Goal: Task Accomplishment & Management: Use online tool/utility

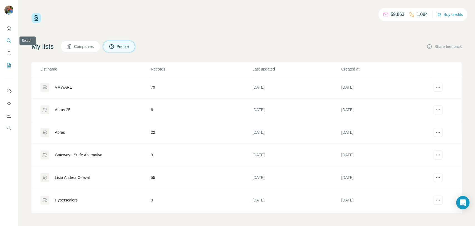
click at [9, 39] on icon "Search" at bounding box center [9, 41] width 6 height 6
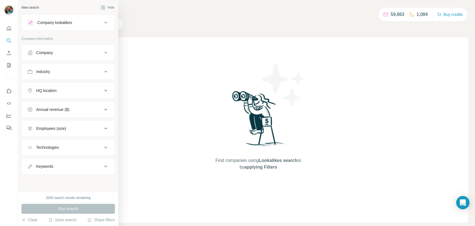
click at [52, 50] on div "Company" at bounding box center [44, 53] width 17 height 6
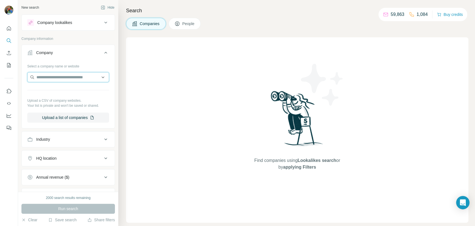
click at [60, 74] on input "text" at bounding box center [68, 77] width 82 height 10
paste input "**********"
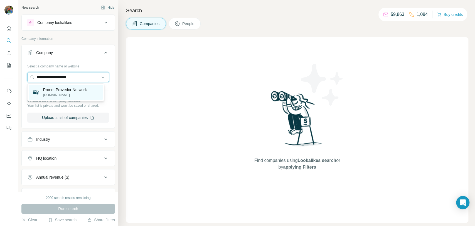
type input "**********"
click at [60, 92] on p "[DOMAIN_NAME]" at bounding box center [65, 94] width 44 height 5
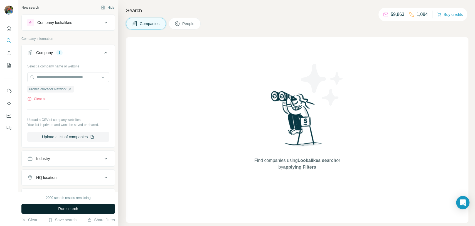
click at [58, 204] on button "Run search" at bounding box center [68, 209] width 94 height 10
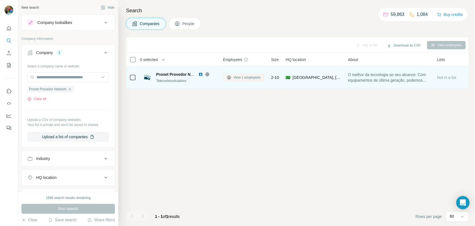
click at [232, 74] on button "View 1 employees" at bounding box center [243, 77] width 41 height 8
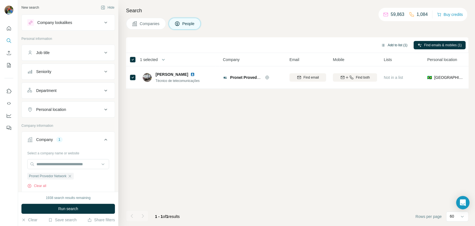
click at [389, 45] on button "Add to list (1)" at bounding box center [394, 45] width 34 height 8
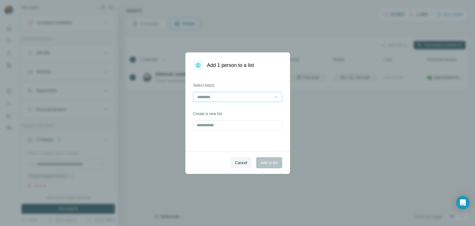
click at [233, 93] on div at bounding box center [234, 96] width 75 height 9
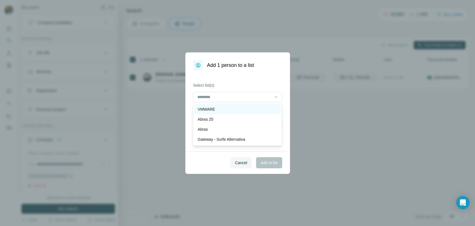
click at [229, 109] on div "VMWARE" at bounding box center [238, 109] width 80 height 6
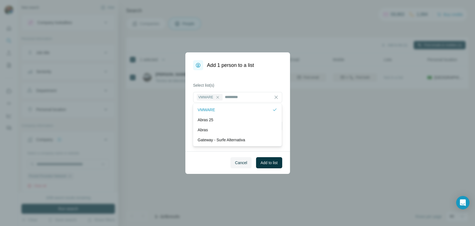
click at [229, 109] on div "VMWARE" at bounding box center [235, 110] width 74 height 6
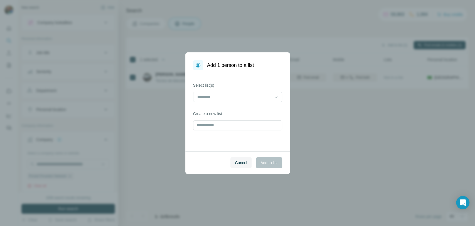
click at [191, 112] on div "Select list(s) Create a new list" at bounding box center [237, 110] width 105 height 81
drag, startPoint x: 191, startPoint y: 112, endPoint x: 188, endPoint y: 126, distance: 13.8
click at [188, 126] on div "Select list(s) Create a new list" at bounding box center [237, 110] width 105 height 81
click at [202, 125] on input "text" at bounding box center [237, 125] width 89 height 10
type input "********"
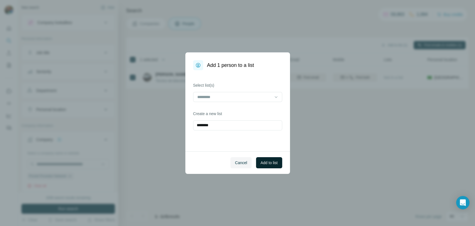
click at [270, 161] on span "Add to list" at bounding box center [269, 163] width 17 height 6
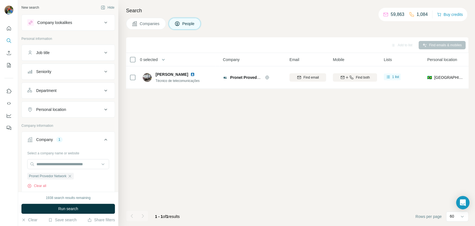
click at [72, 176] on icon "button" at bounding box center [70, 176] width 4 height 4
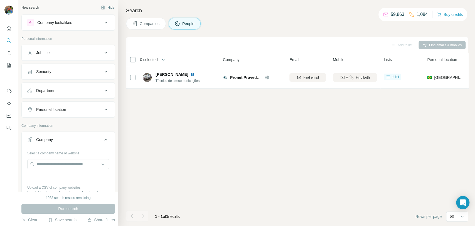
click at [72, 158] on div "Select a company name or website Upload a CSV of company websites. Your list is…" at bounding box center [68, 178] width 82 height 61
click at [69, 162] on input "text" at bounding box center [68, 164] width 82 height 10
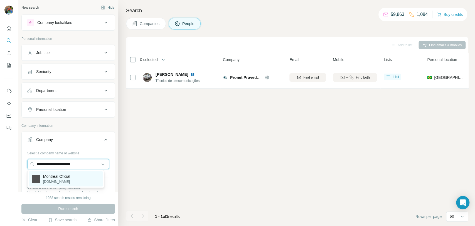
type input "**********"
click at [62, 180] on p "[DOMAIN_NAME]" at bounding box center [56, 181] width 27 height 5
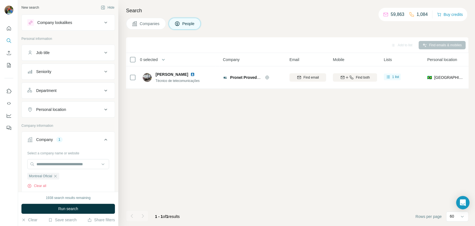
click at [59, 204] on button "Run search" at bounding box center [68, 209] width 94 height 10
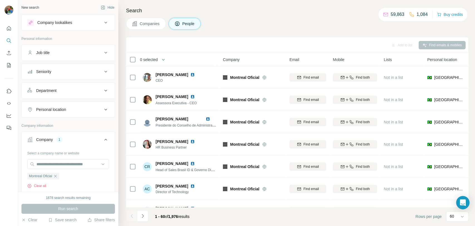
click at [67, 88] on div "Department" at bounding box center [64, 91] width 75 height 6
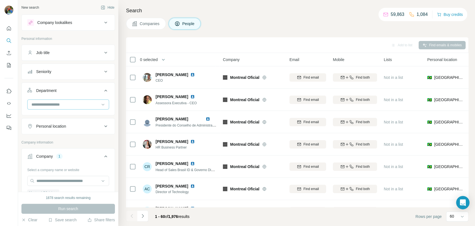
click at [67, 104] on input at bounding box center [65, 104] width 69 height 6
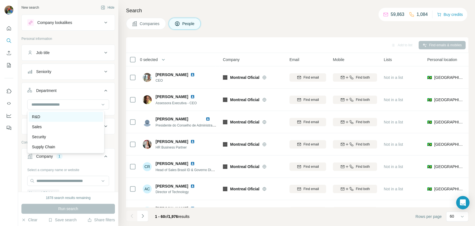
click at [51, 119] on div "R&D" at bounding box center [66, 117] width 68 height 6
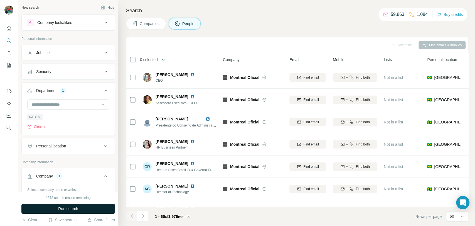
click at [64, 208] on span "Run search" at bounding box center [68, 209] width 20 height 6
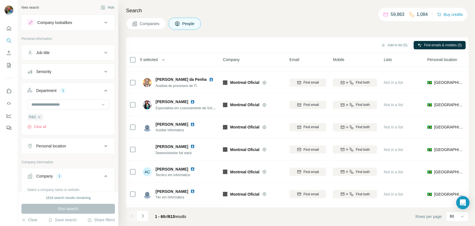
scroll to position [680, 0]
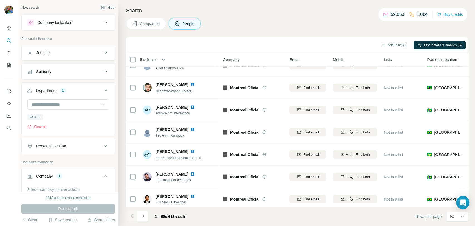
click at [62, 76] on button "Seniority" at bounding box center [68, 71] width 93 height 13
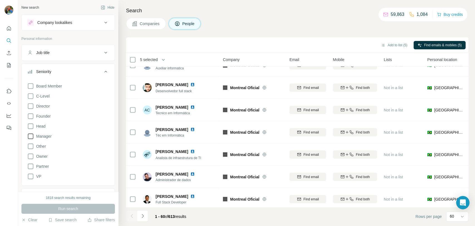
click at [31, 134] on icon at bounding box center [30, 136] width 7 height 7
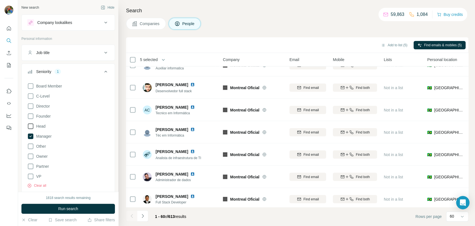
click at [31, 126] on icon at bounding box center [30, 126] width 7 height 7
click at [31, 117] on icon at bounding box center [30, 116] width 7 height 7
click at [33, 108] on icon at bounding box center [30, 106] width 7 height 7
click at [32, 93] on icon at bounding box center [30, 96] width 7 height 7
click at [79, 203] on div "1818 search results remaining Run search Clear Save search Share filters" at bounding box center [68, 209] width 100 height 34
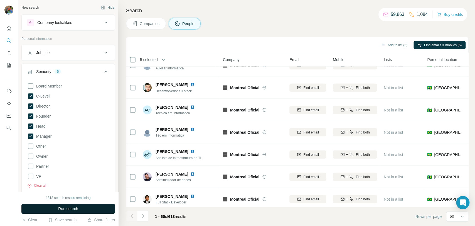
click at [77, 205] on button "Run search" at bounding box center [68, 209] width 94 height 10
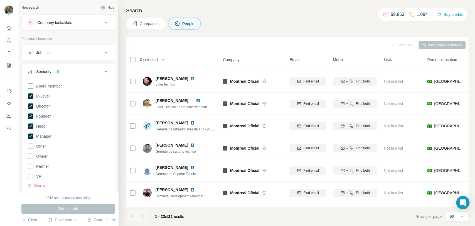
scroll to position [352, 0]
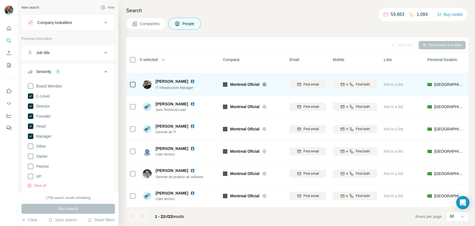
click at [132, 85] on div at bounding box center [132, 84] width 7 height 15
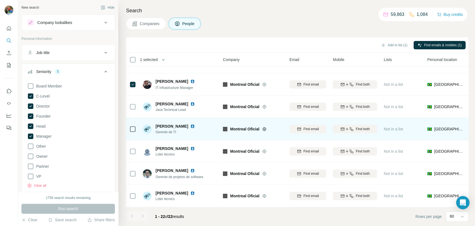
click at [131, 129] on div at bounding box center [132, 128] width 7 height 15
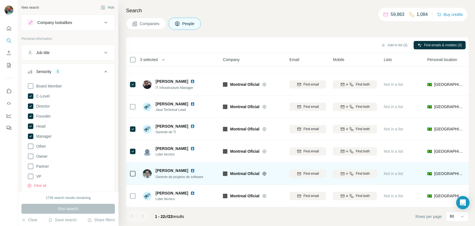
click at [130, 174] on div at bounding box center [132, 173] width 7 height 15
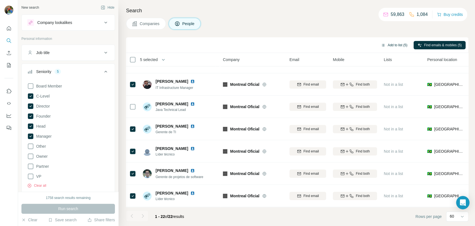
click at [387, 44] on button "Add to list (5)" at bounding box center [394, 45] width 34 height 8
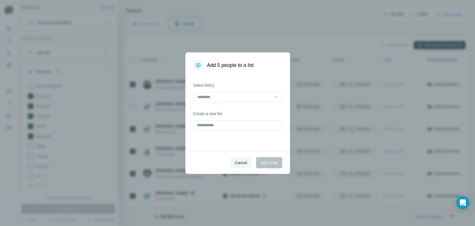
click at [211, 103] on div at bounding box center [237, 97] width 89 height 11
click at [212, 101] on div at bounding box center [234, 96] width 75 height 9
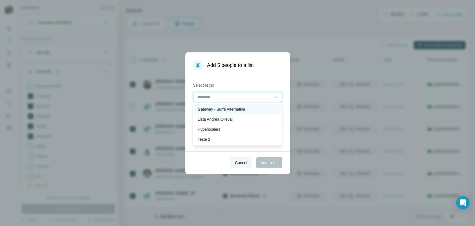
scroll to position [0, 0]
click at [219, 111] on div "VMWare 2" at bounding box center [238, 109] width 80 height 6
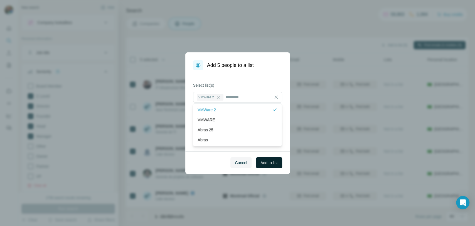
click at [261, 162] on span "Add to list" at bounding box center [269, 163] width 17 height 6
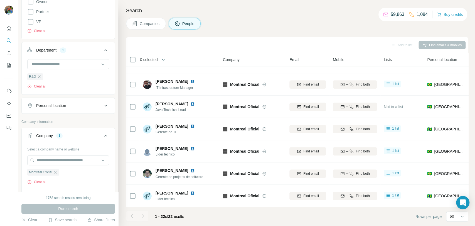
scroll to position [156, 0]
click at [58, 170] on div "Montreal Oficial" at bounding box center [43, 170] width 32 height 7
click at [58, 170] on icon "button" at bounding box center [55, 170] width 4 height 4
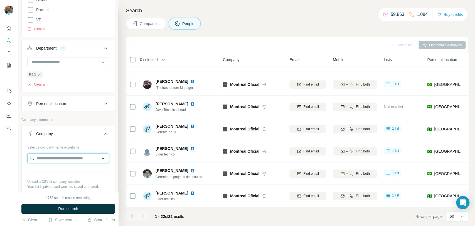
click at [65, 159] on input "text" at bounding box center [68, 158] width 82 height 10
type input "**********"
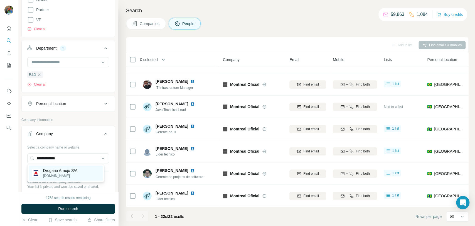
click at [59, 170] on p "Drogaria Araujo S/A" at bounding box center [60, 171] width 35 height 6
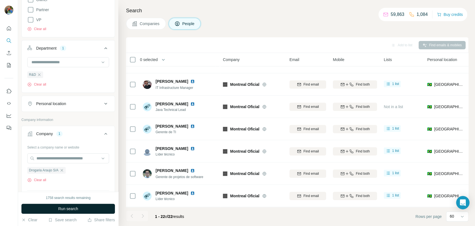
click at [60, 205] on button "Run search" at bounding box center [68, 209] width 94 height 10
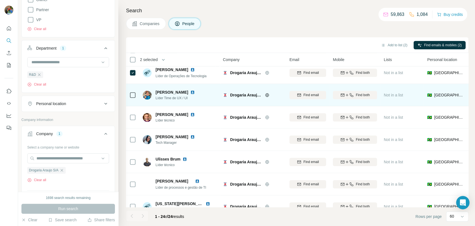
scroll to position [397, 0]
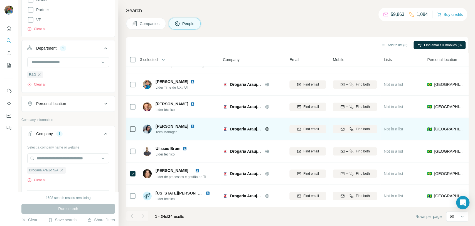
click at [129, 122] on td at bounding box center [132, 129] width 13 height 22
click at [131, 126] on icon at bounding box center [132, 129] width 7 height 7
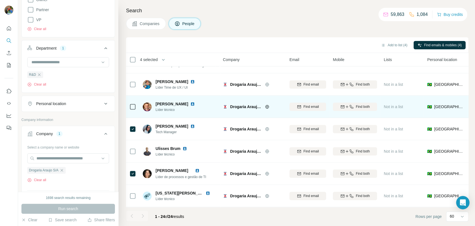
click at [131, 106] on icon at bounding box center [132, 106] width 7 height 7
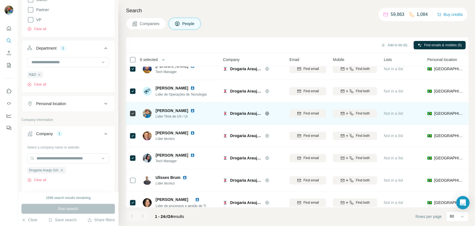
scroll to position [363, 0]
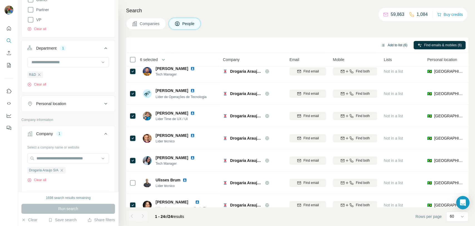
click at [385, 42] on div "Add to list (6) Find emails & mobiles (6)" at bounding box center [297, 45] width 337 height 10
click at [385, 42] on button "Add to list (6)" at bounding box center [394, 45] width 34 height 8
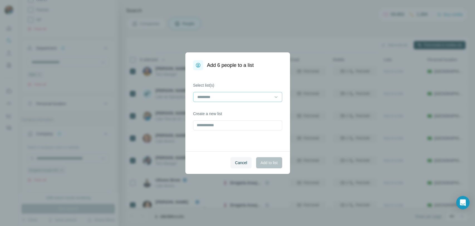
click at [240, 96] on input at bounding box center [234, 97] width 75 height 6
click at [217, 109] on div "VMWare 2" at bounding box center [238, 109] width 80 height 6
click at [263, 162] on span "Add to list" at bounding box center [269, 163] width 17 height 6
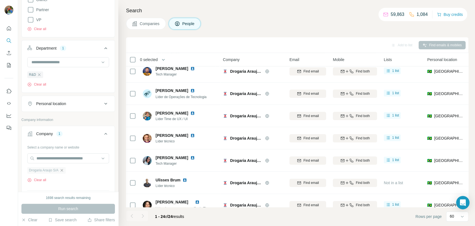
click at [63, 169] on icon "button" at bounding box center [62, 170] width 3 height 3
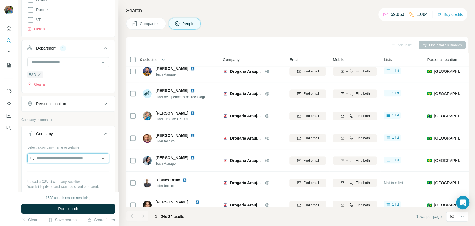
click at [67, 160] on input "text" at bounding box center [68, 158] width 82 height 10
paste input "**********"
type input "**********"
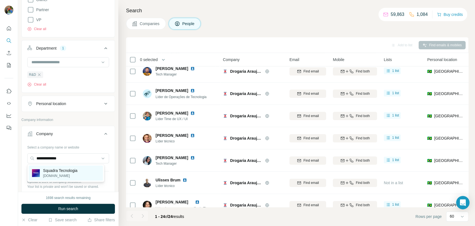
click at [67, 170] on p "Squadra Tecnologia" at bounding box center [60, 171] width 35 height 6
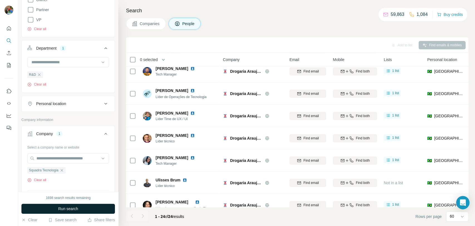
click at [52, 209] on button "Run search" at bounding box center [68, 209] width 94 height 10
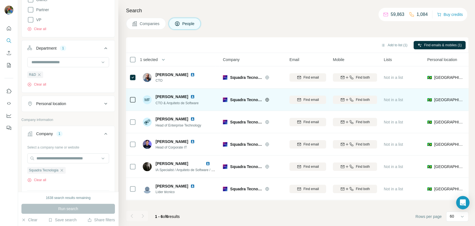
click at [134, 96] on div at bounding box center [132, 99] width 7 height 15
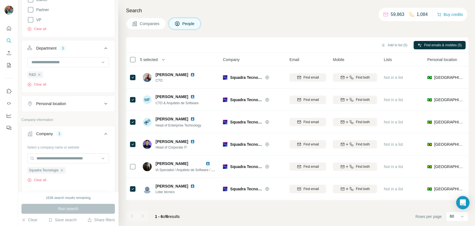
click at [385, 49] on div "Add to list (5)" at bounding box center [394, 45] width 34 height 8
click at [389, 45] on button "Add to list (5)" at bounding box center [394, 45] width 34 height 8
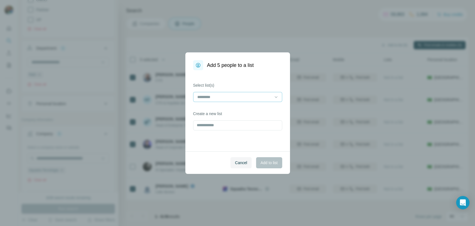
click at [245, 92] on div at bounding box center [234, 96] width 75 height 9
click at [237, 110] on div "VMWare 2" at bounding box center [238, 109] width 80 height 6
click at [264, 162] on span "Add to list" at bounding box center [269, 163] width 17 height 6
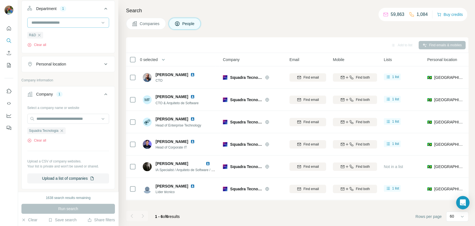
scroll to position [196, 0]
click at [63, 127] on div "Squadra Tecnologia" at bounding box center [46, 130] width 38 height 7
click at [62, 129] on icon "button" at bounding box center [62, 130] width 4 height 4
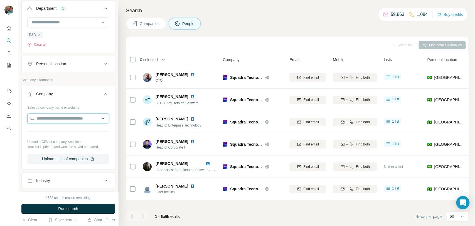
paste input "**********"
click at [61, 120] on input "**********" at bounding box center [68, 118] width 82 height 10
type input "**********"
click at [62, 126] on div "Wilson Sons [DOMAIN_NAME]" at bounding box center [66, 132] width 74 height 15
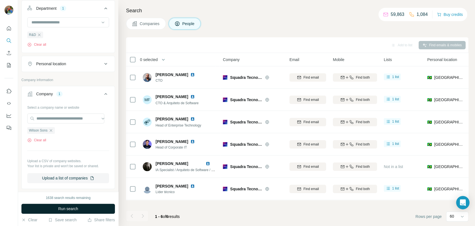
click at [47, 209] on button "Run search" at bounding box center [68, 209] width 94 height 10
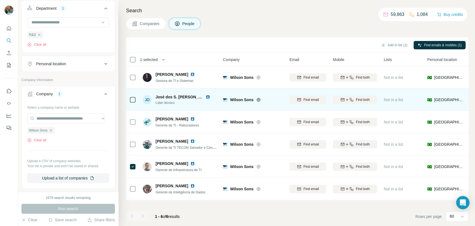
click at [134, 95] on div at bounding box center [132, 99] width 7 height 15
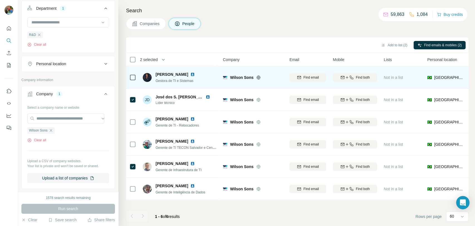
click at [133, 80] on icon at bounding box center [132, 77] width 7 height 7
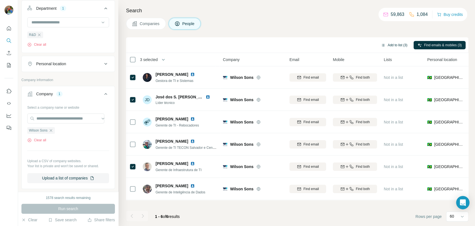
click at [381, 43] on button "Add to list (3)" at bounding box center [394, 45] width 34 height 8
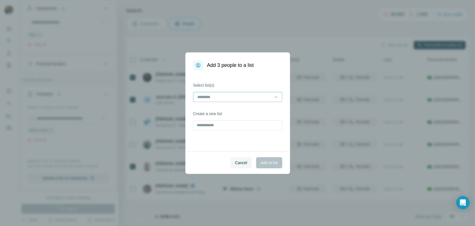
click at [253, 97] on input at bounding box center [234, 97] width 75 height 6
click at [232, 107] on div "VMWare 2" at bounding box center [238, 109] width 80 height 6
click at [270, 161] on span "Add to list" at bounding box center [269, 163] width 17 height 6
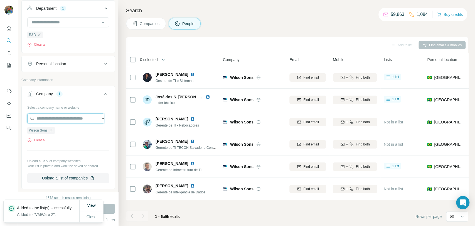
click at [55, 115] on input "text" at bounding box center [65, 118] width 77 height 10
click at [80, 93] on div "Company 1" at bounding box center [64, 94] width 75 height 6
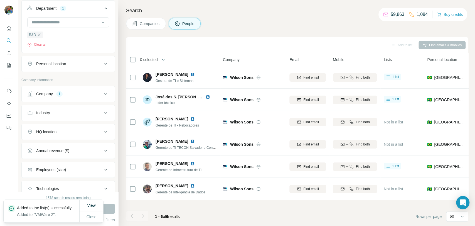
click at [80, 93] on div "Company 1" at bounding box center [64, 94] width 75 height 6
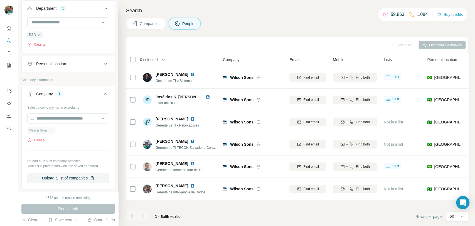
click at [54, 131] on div "Wilson Sons" at bounding box center [41, 130] width 28 height 7
click at [53, 128] on icon "button" at bounding box center [51, 130] width 4 height 4
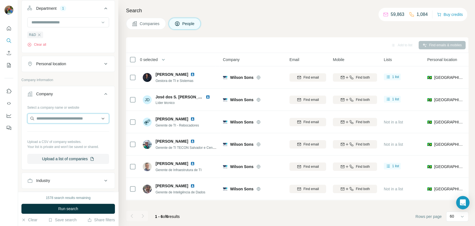
click at [48, 120] on input "text" at bounding box center [68, 118] width 82 height 10
paste input "**********"
type input "**********"
click at [75, 129] on p "Cedro Technologies" at bounding box center [60, 131] width 35 height 6
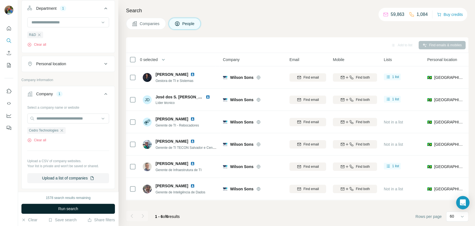
click at [65, 210] on span "Run search" at bounding box center [68, 209] width 20 height 6
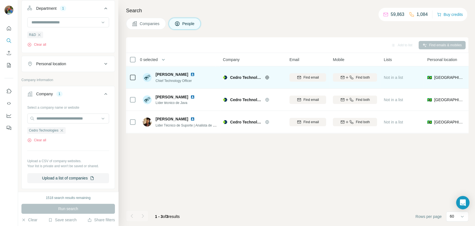
click at [136, 77] on td at bounding box center [132, 77] width 13 height 22
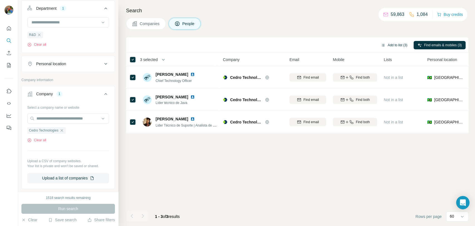
click at [401, 45] on button "Add to list (3)" at bounding box center [394, 45] width 34 height 8
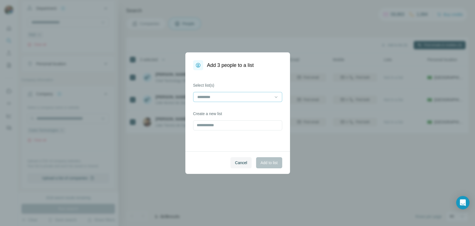
click at [239, 101] on div at bounding box center [234, 96] width 75 height 9
click at [222, 109] on div "VMWare 2" at bounding box center [238, 109] width 80 height 6
click at [263, 160] on span "Add to list" at bounding box center [269, 163] width 17 height 6
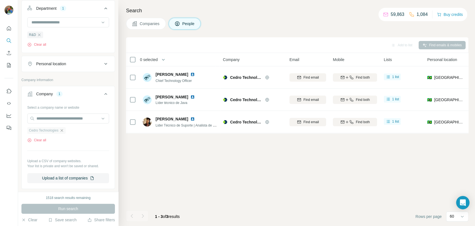
click at [66, 130] on div "Cedro Technologies" at bounding box center [46, 130] width 38 height 7
click at [62, 131] on icon "button" at bounding box center [62, 130] width 4 height 4
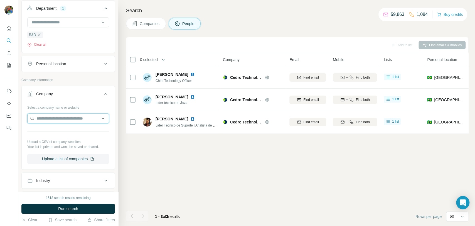
click at [65, 117] on input "text" at bounding box center [68, 118] width 82 height 10
paste input "**********"
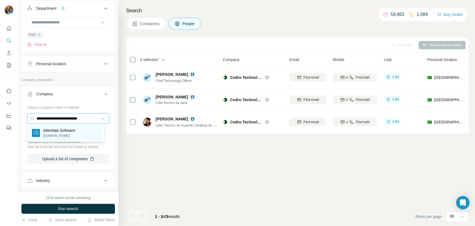
type input "**********"
click at [62, 133] on p "[DOMAIN_NAME]" at bounding box center [59, 135] width 32 height 5
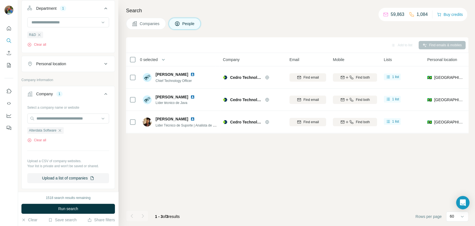
click at [82, 208] on button "Run search" at bounding box center [68, 209] width 94 height 10
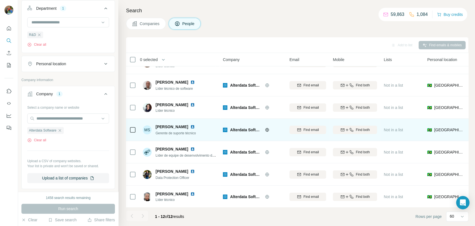
scroll to position [130, 0]
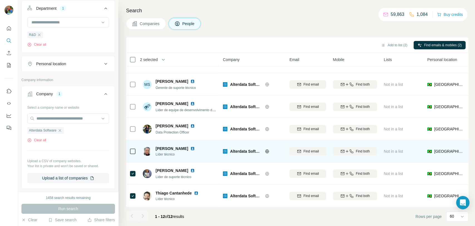
click at [137, 148] on td at bounding box center [132, 151] width 13 height 22
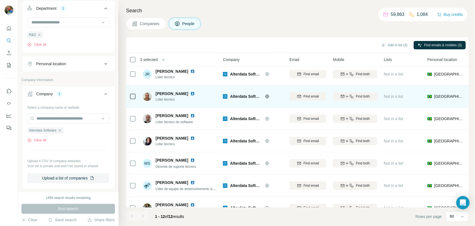
scroll to position [6, 0]
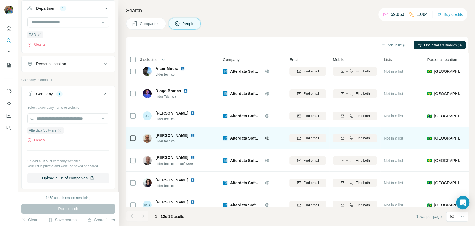
click at [133, 142] on div at bounding box center [132, 137] width 7 height 15
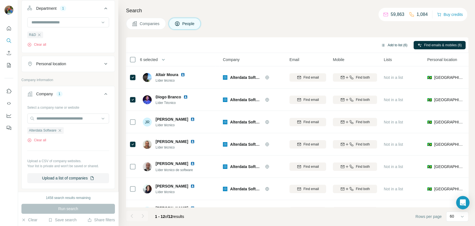
click at [400, 49] on button "Add to list (6)" at bounding box center [394, 45] width 34 height 8
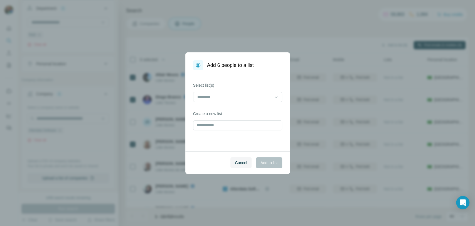
click at [199, 104] on div "Select list(s) Create a new list" at bounding box center [237, 110] width 105 height 81
click at [207, 99] on input at bounding box center [234, 97] width 75 height 6
click at [218, 109] on div "VMWare 2" at bounding box center [238, 109] width 80 height 6
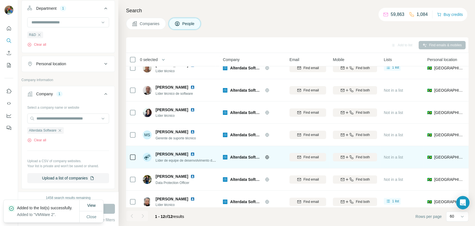
scroll to position [130, 0]
